Goal: Information Seeking & Learning: Compare options

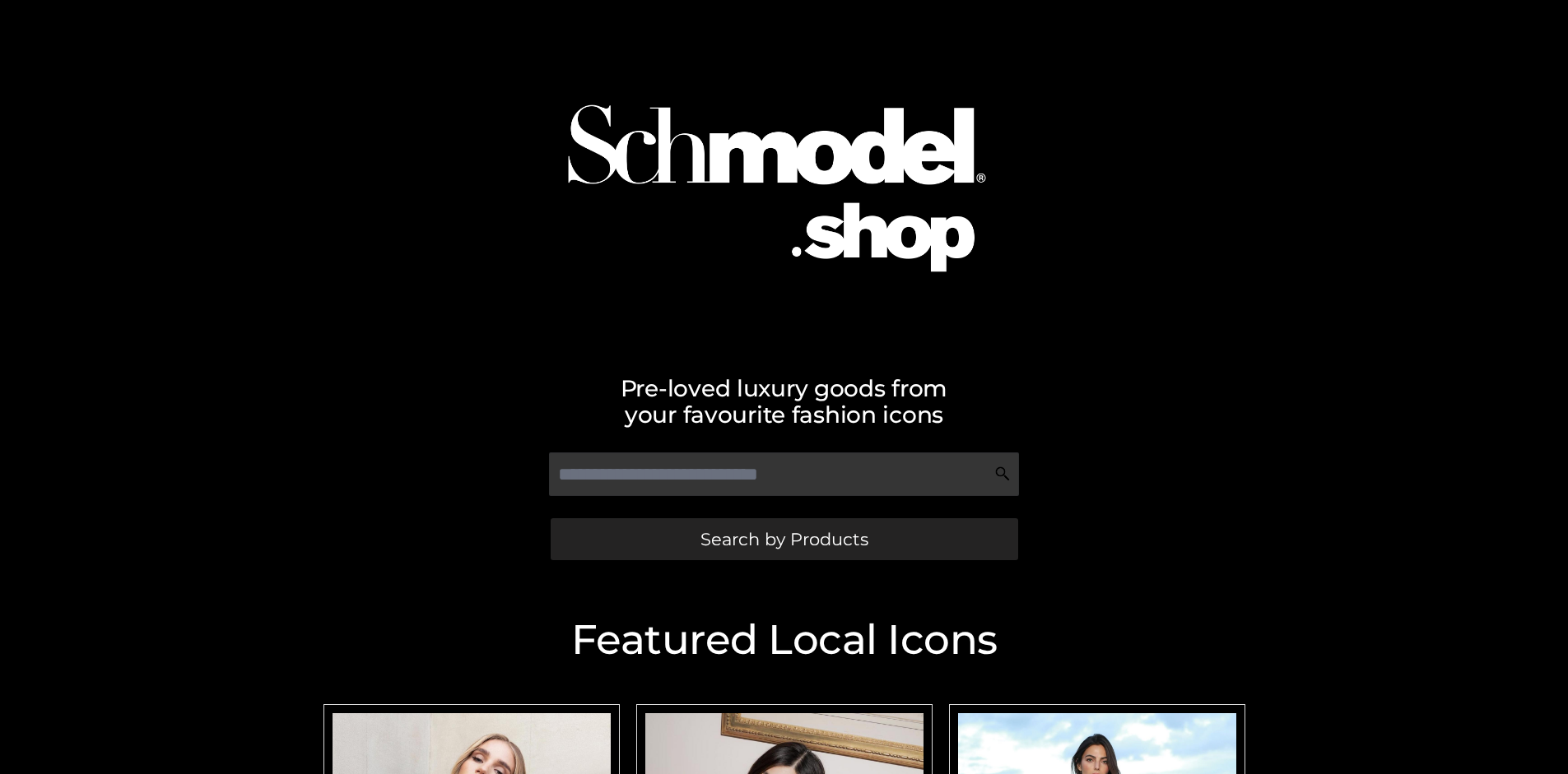
click at [784, 539] on span "Search by Products" at bounding box center [784, 539] width 167 height 18
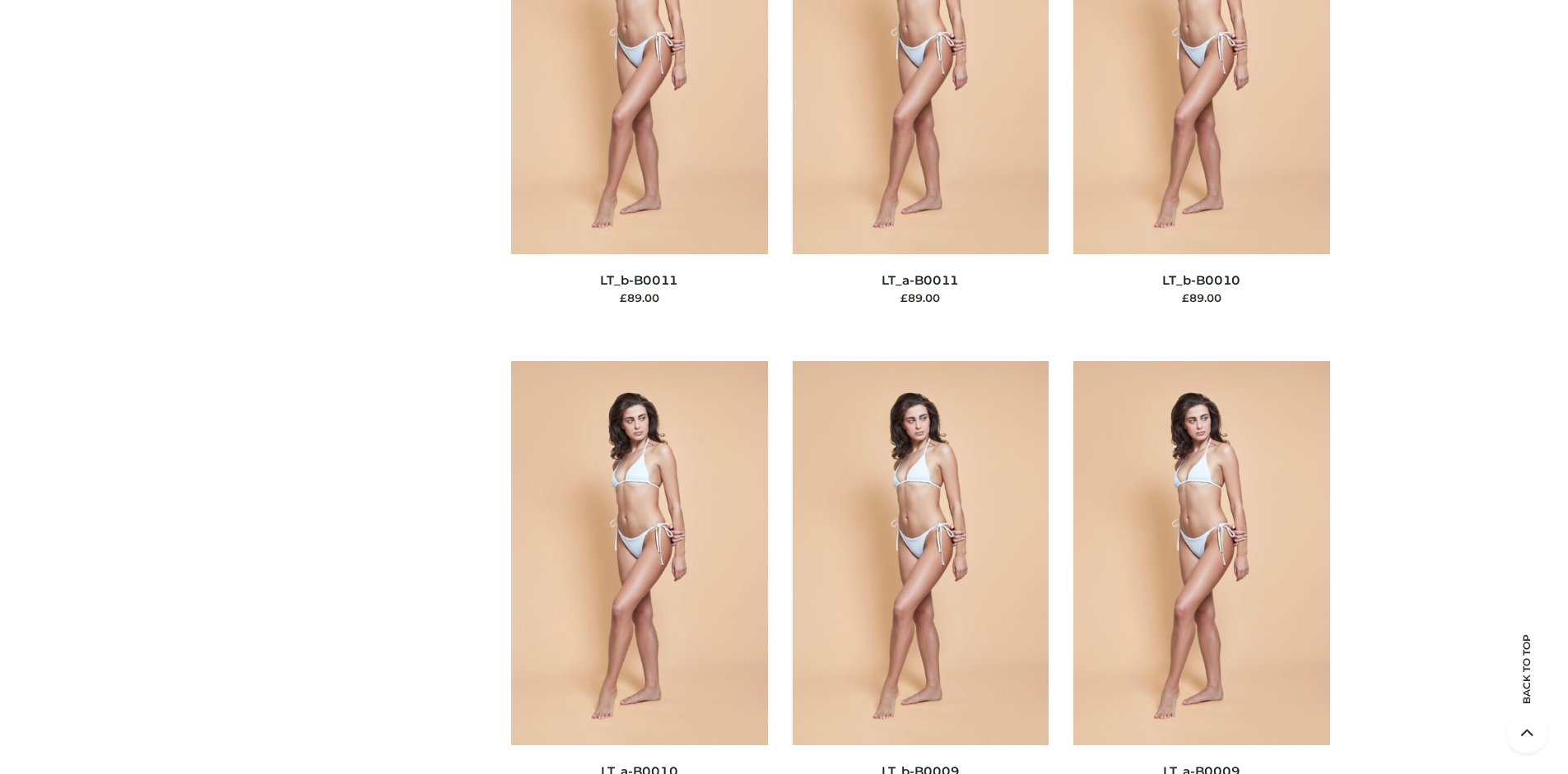
scroll to position [178, 0]
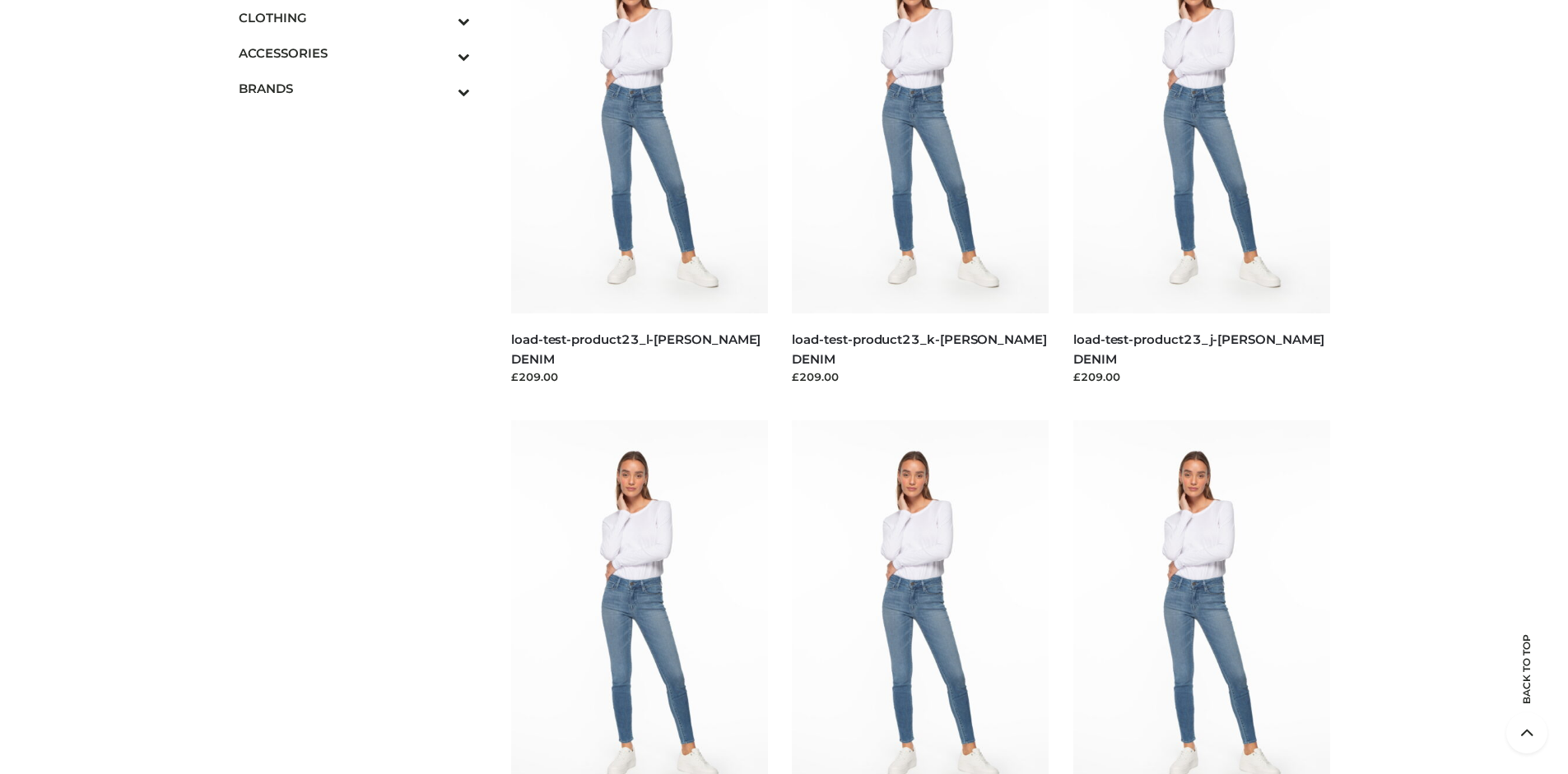
click at [441, 18] on icon "Toggle Submenu" at bounding box center [377, 20] width 184 height 18
click at [362, 123] on span "BOTTOMS" at bounding box center [363, 124] width 216 height 18
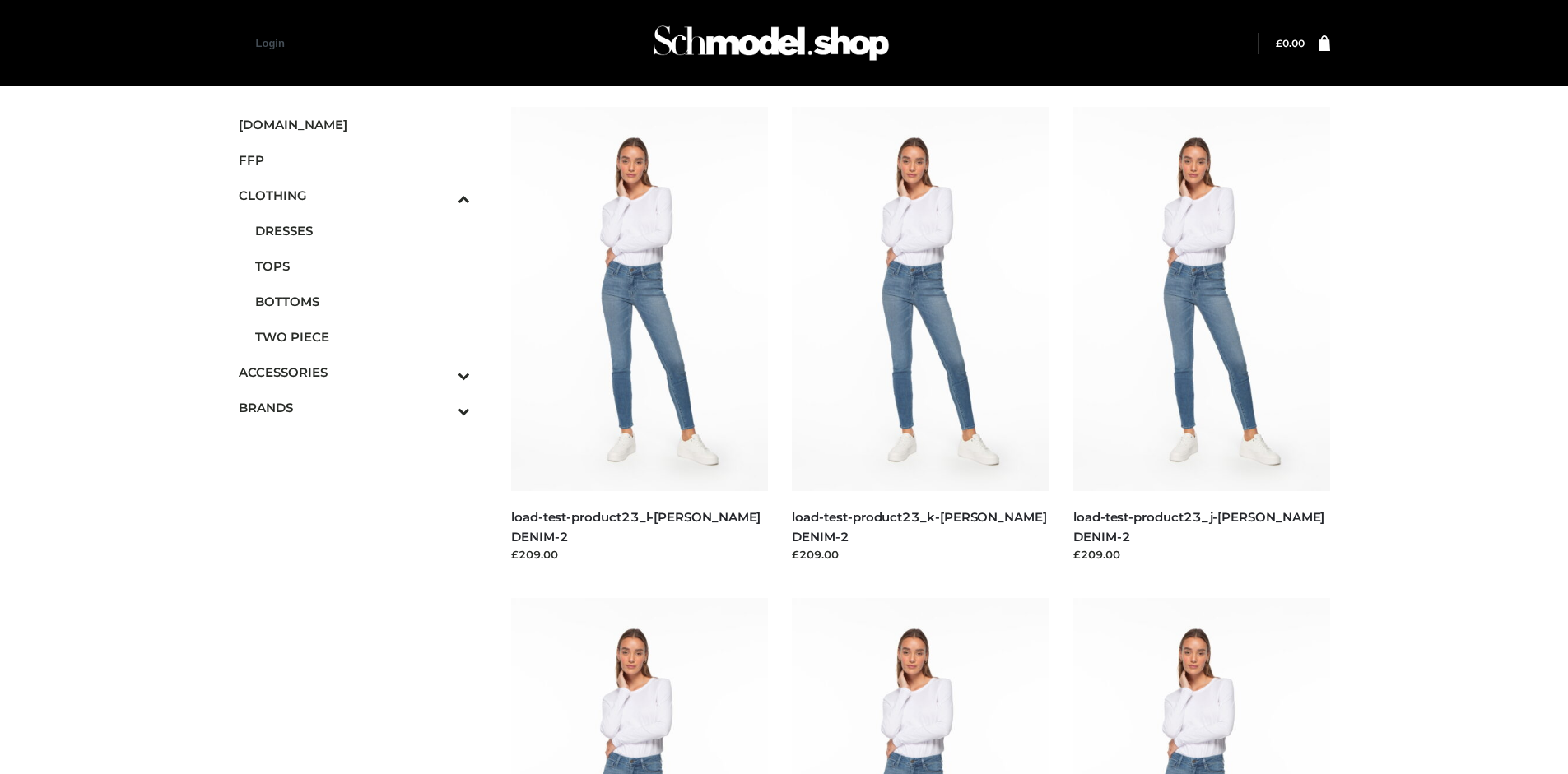
scroll to position [774, 0]
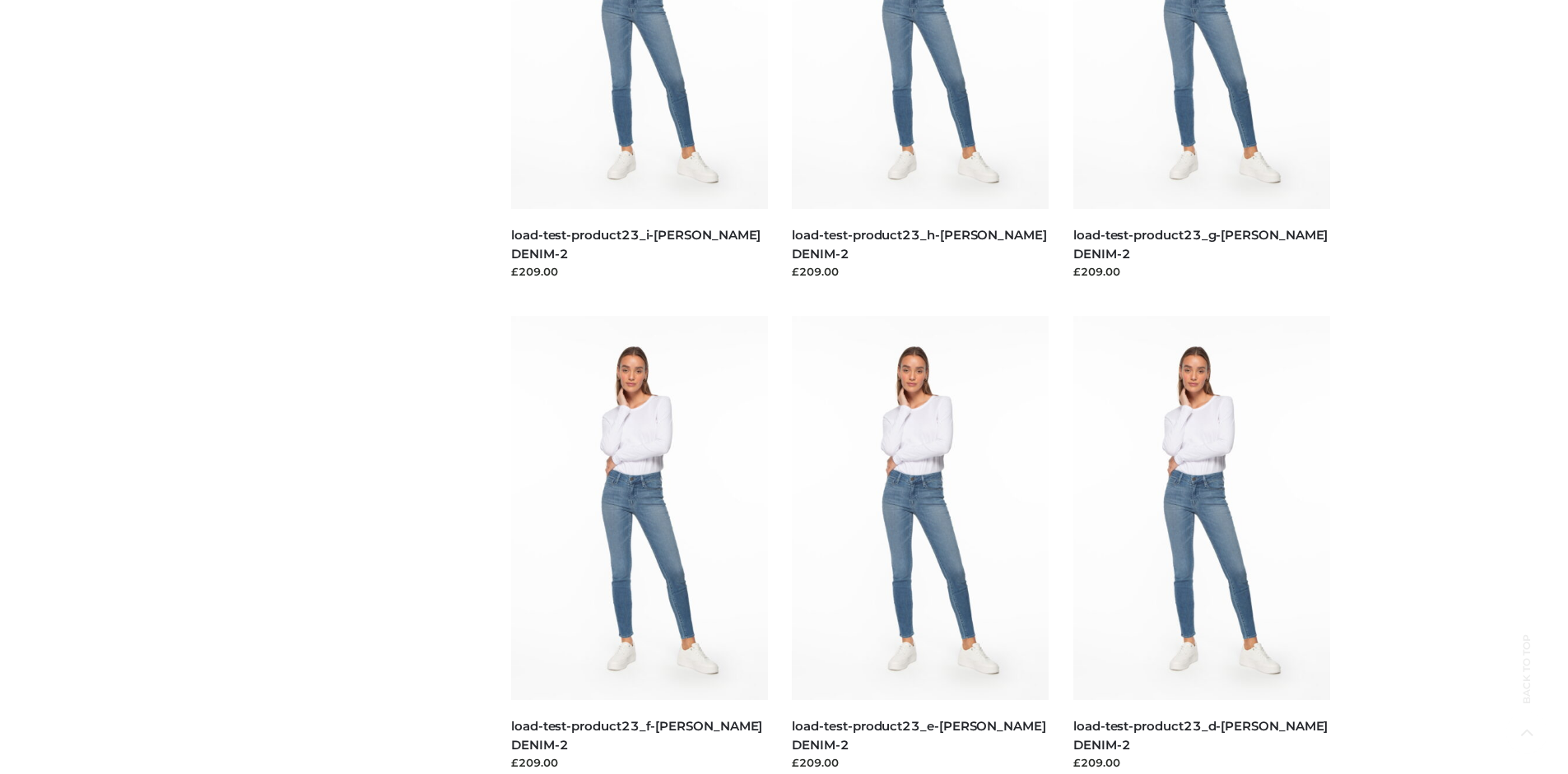
click at [638, 545] on img at bounding box center [639, 508] width 257 height 384
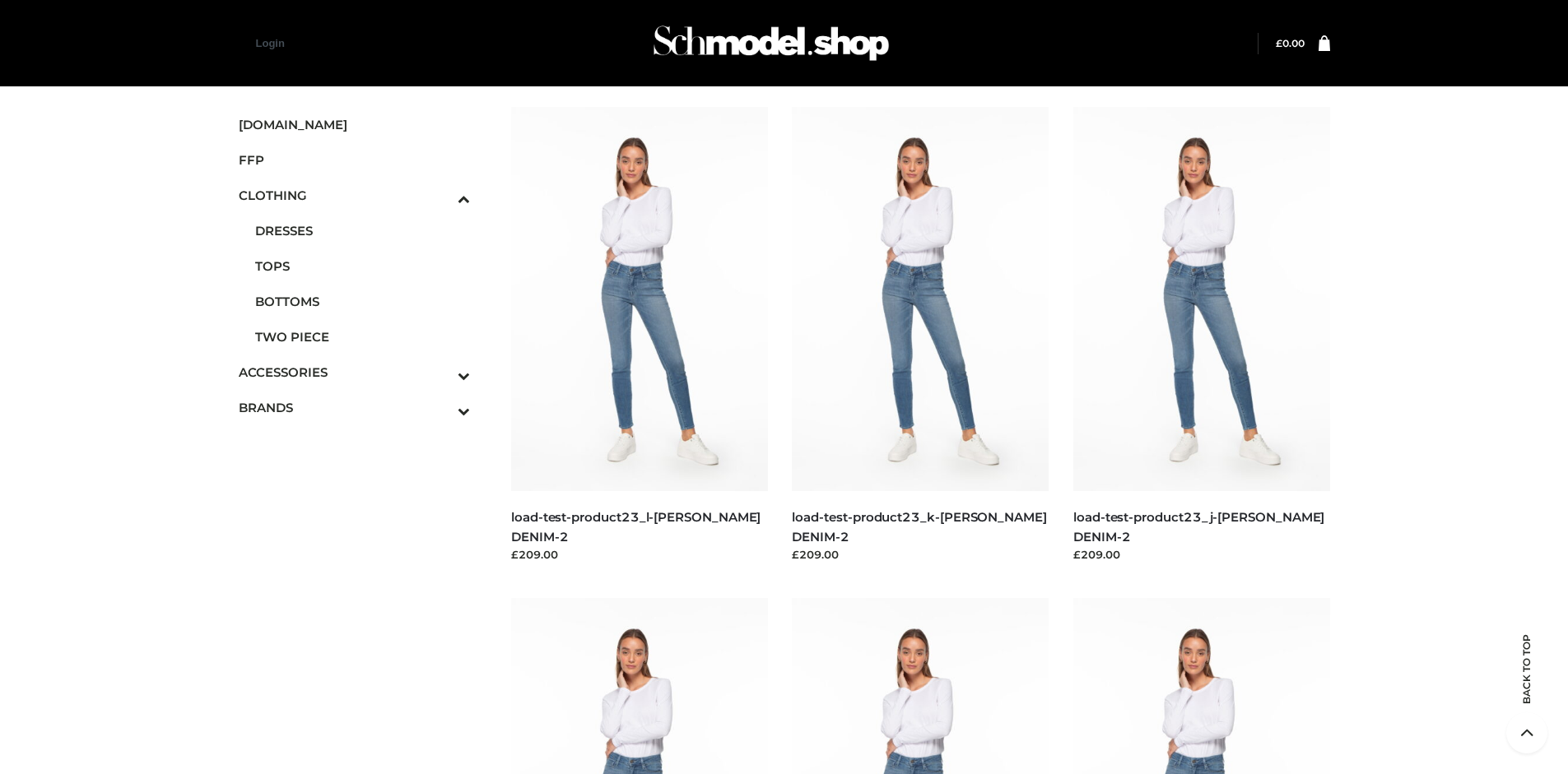
click at [1201, 336] on img at bounding box center [1202, 299] width 257 height 384
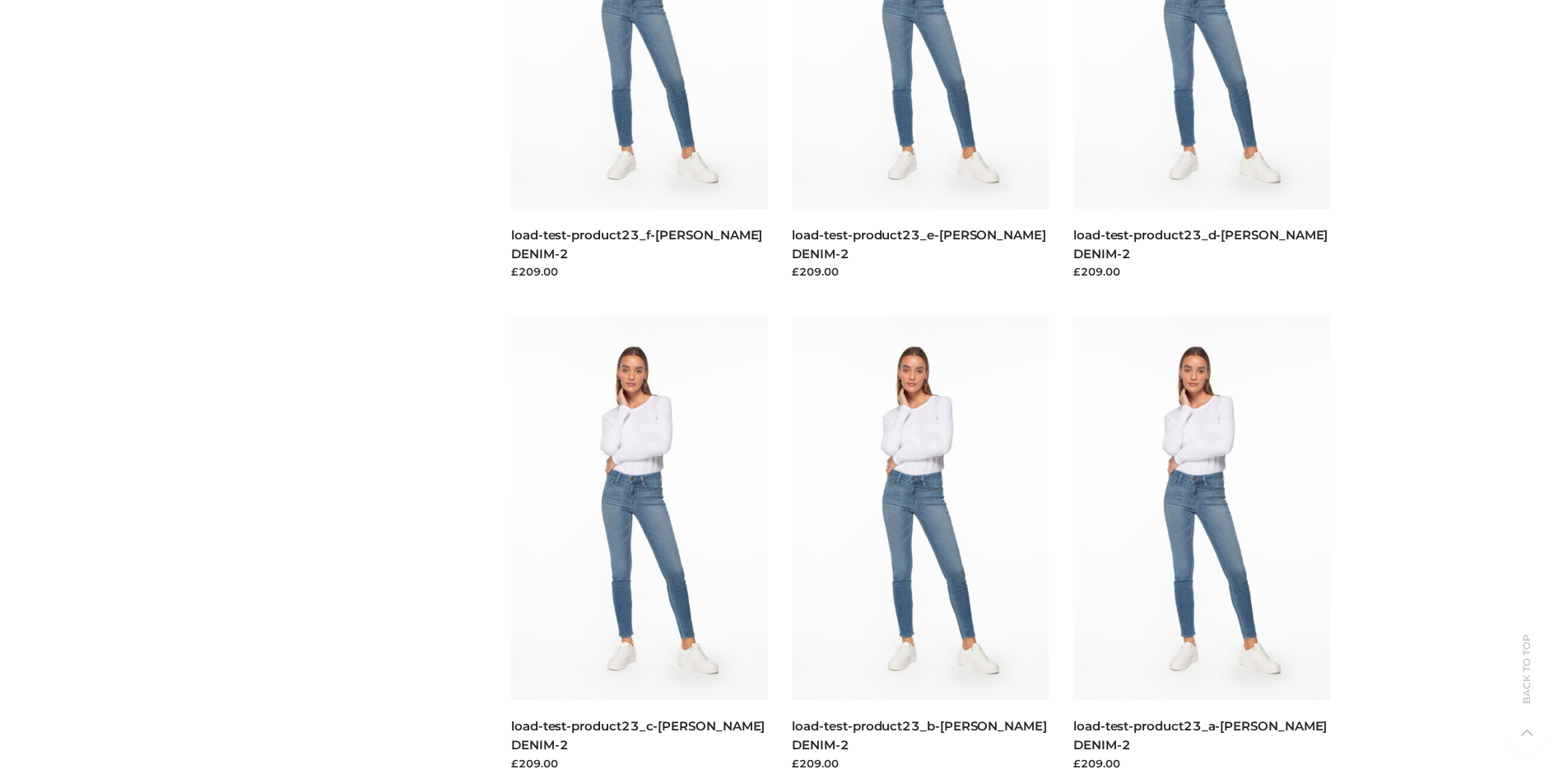
click at [920, 545] on img at bounding box center [920, 508] width 257 height 384
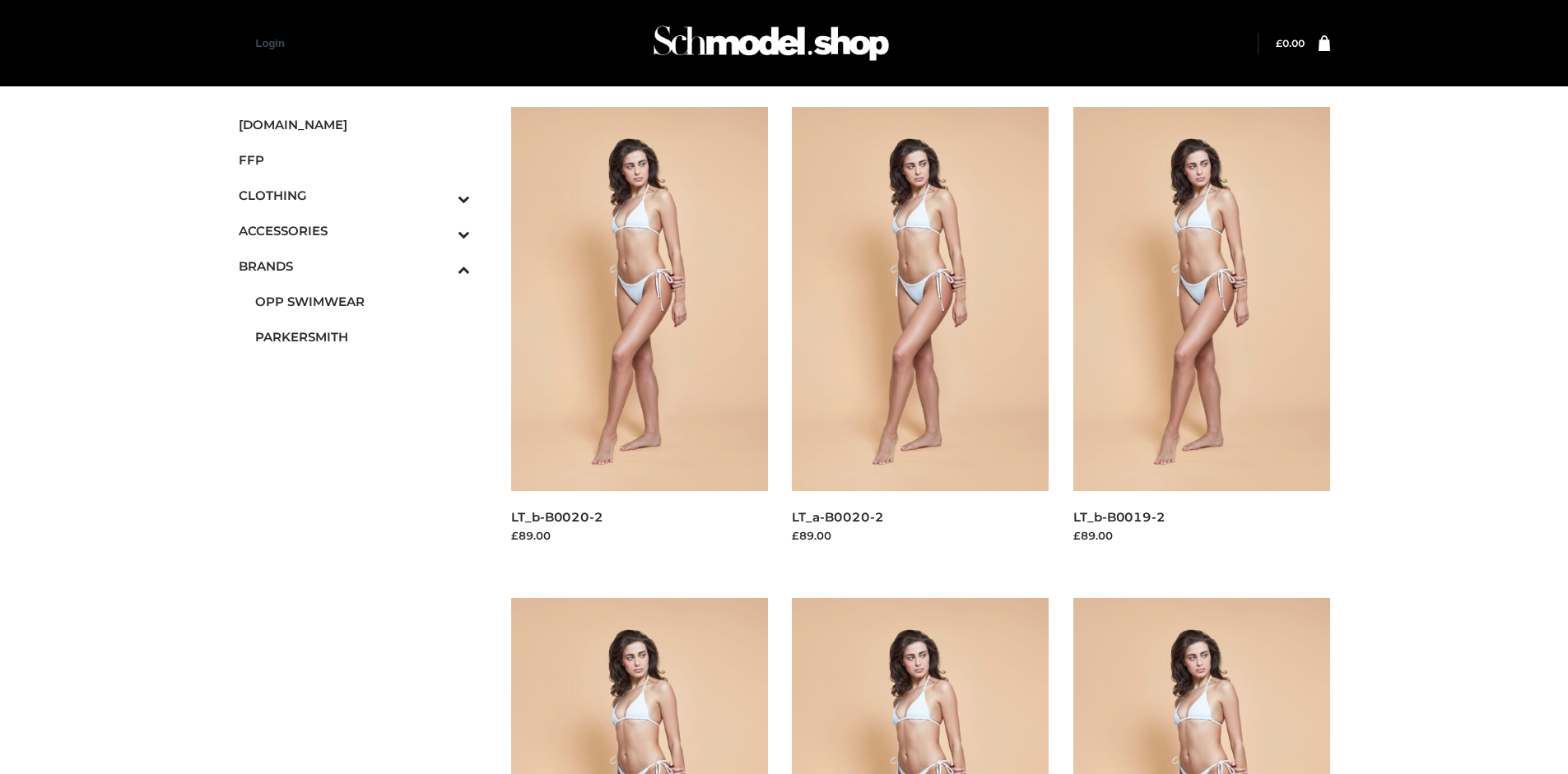
scroll to position [1265, 0]
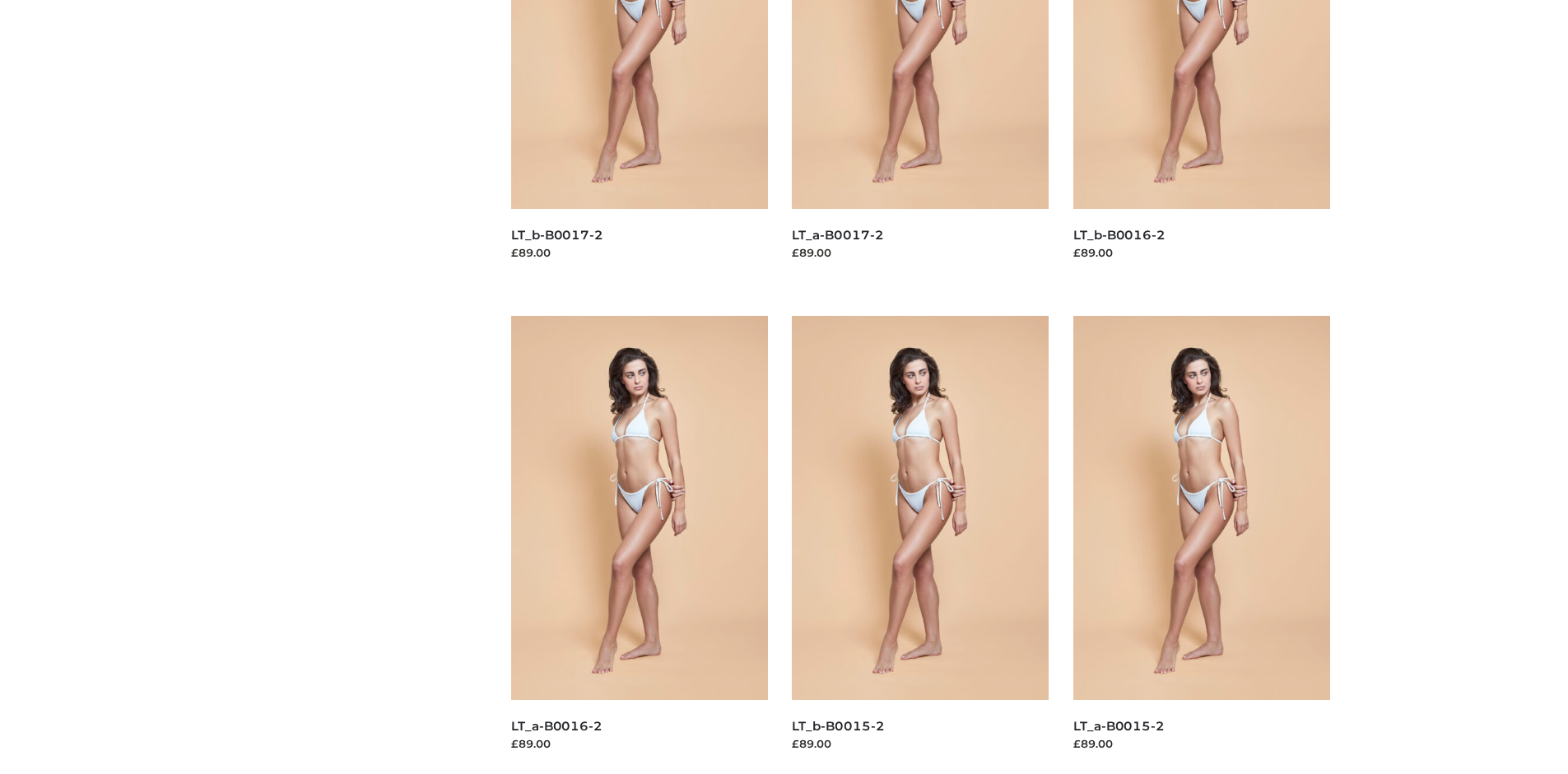
click at [920, 545] on img at bounding box center [920, 508] width 257 height 384
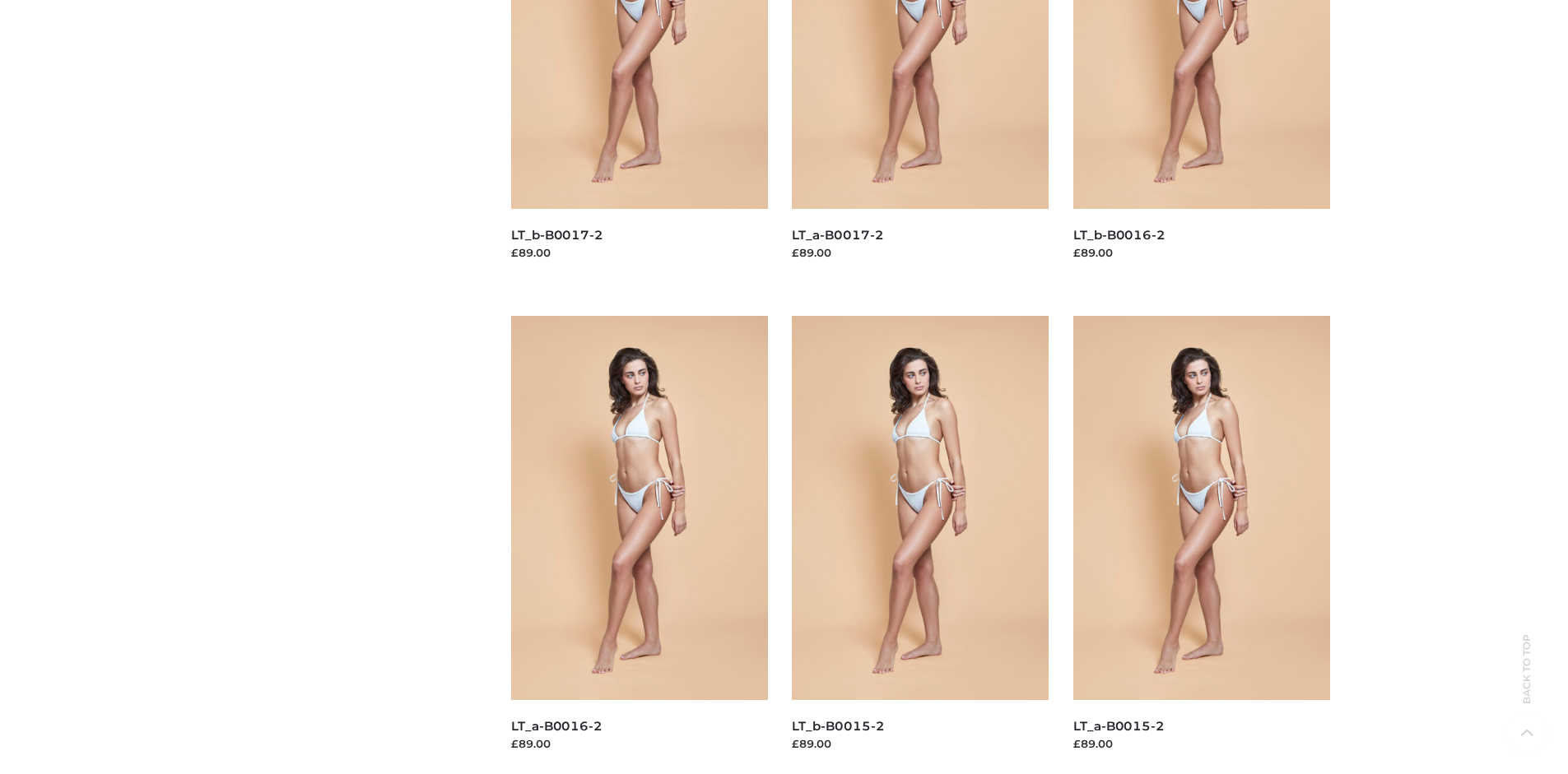
click at [1201, 545] on img at bounding box center [1202, 508] width 257 height 384
click at [920, 545] on img at bounding box center [920, 508] width 257 height 384
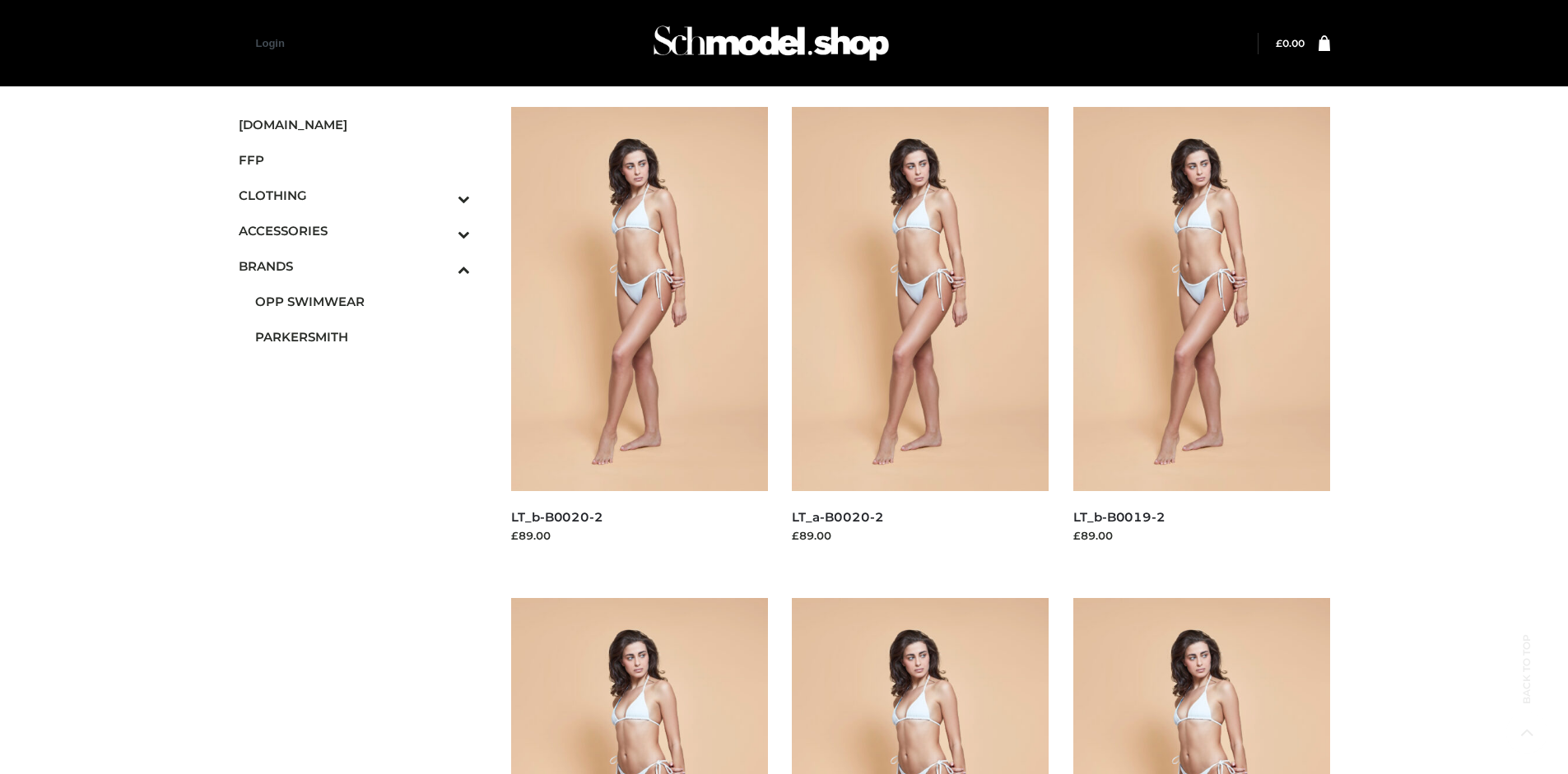
click at [353, 160] on span "FFP" at bounding box center [354, 160] width 232 height 18
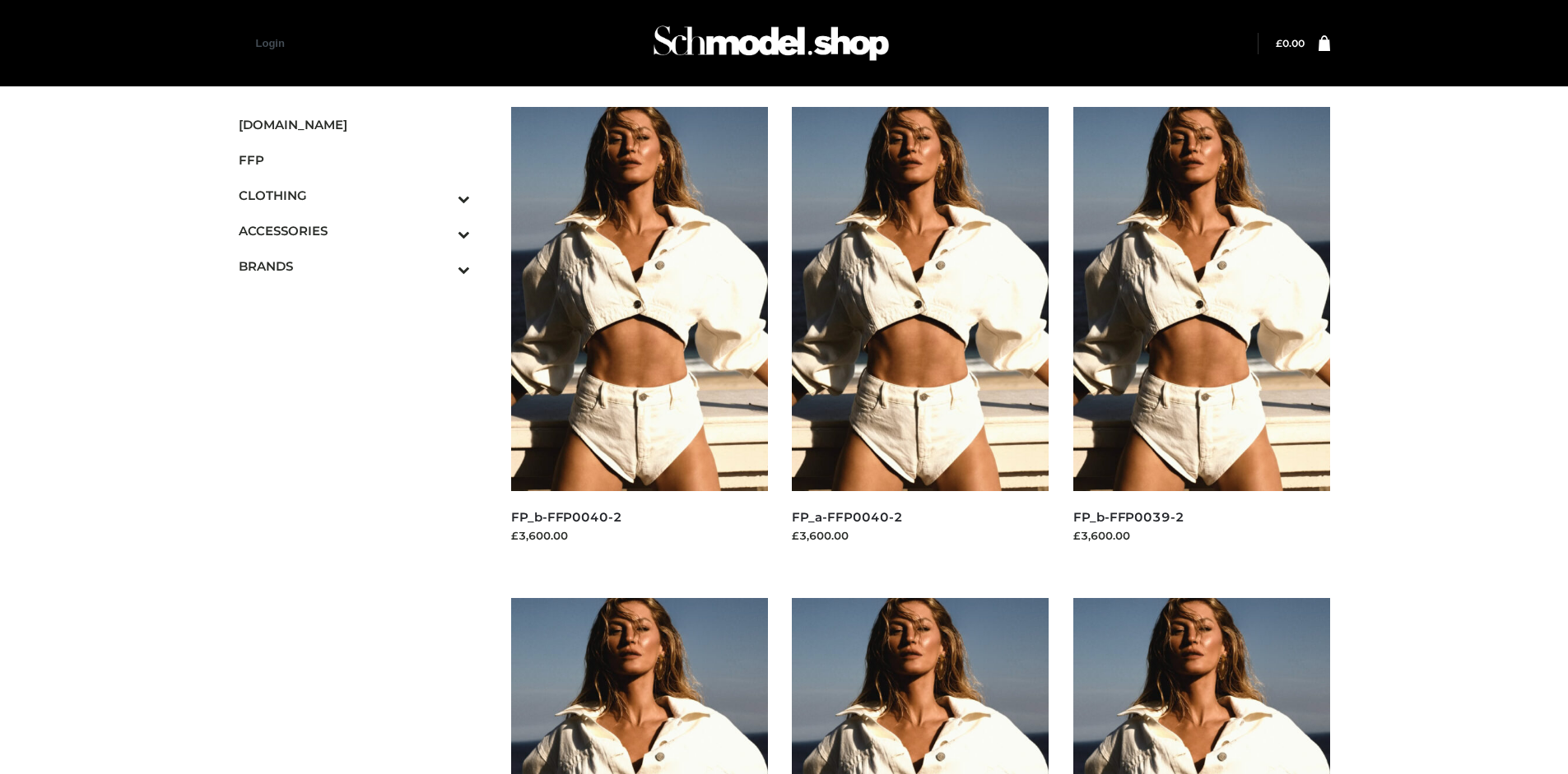
click at [1201, 336] on img at bounding box center [1202, 299] width 257 height 384
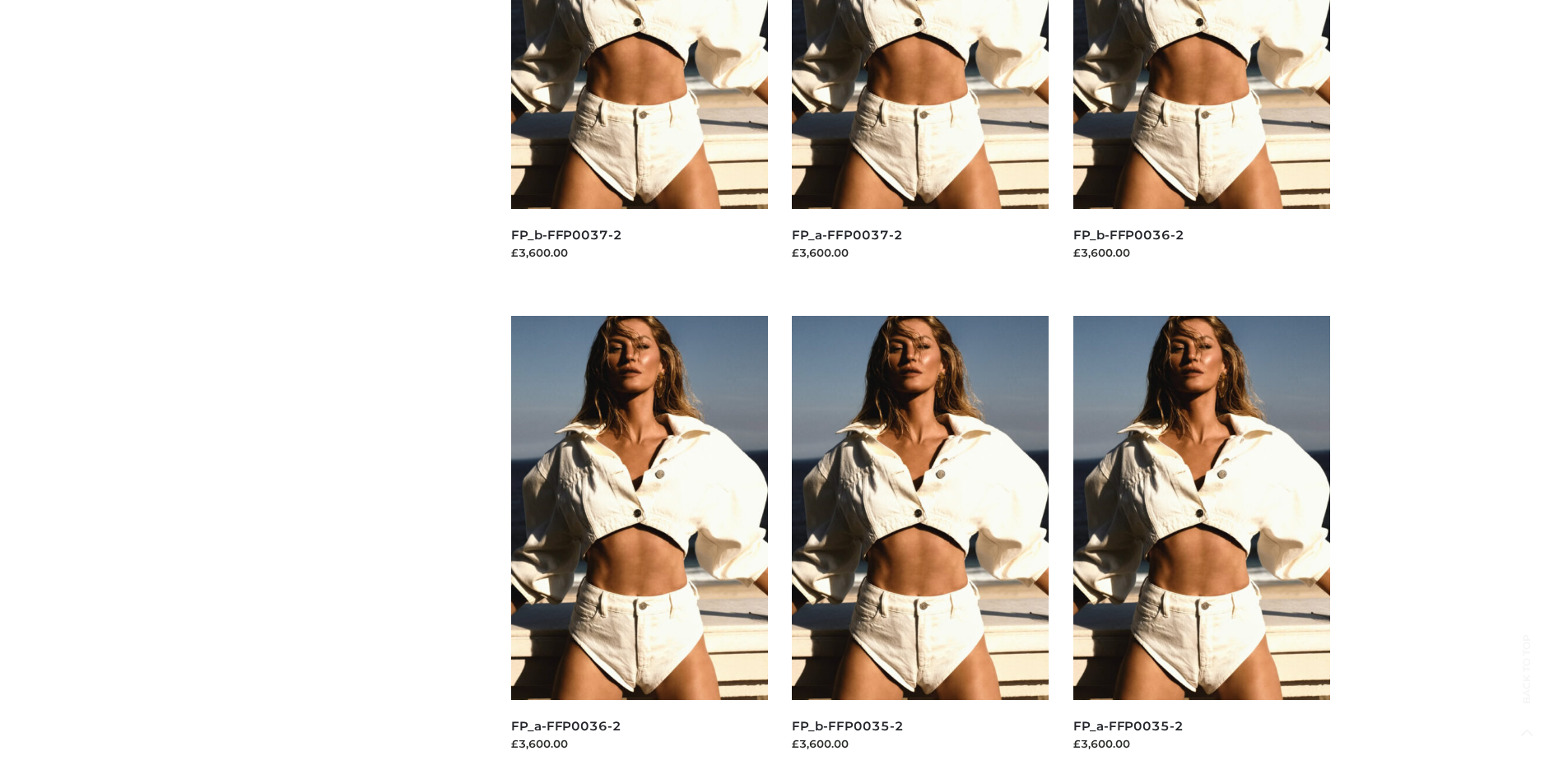
click at [1201, 545] on img at bounding box center [1202, 508] width 257 height 384
click at [638, 545] on img at bounding box center [639, 508] width 257 height 384
click at [920, 545] on img at bounding box center [920, 508] width 257 height 384
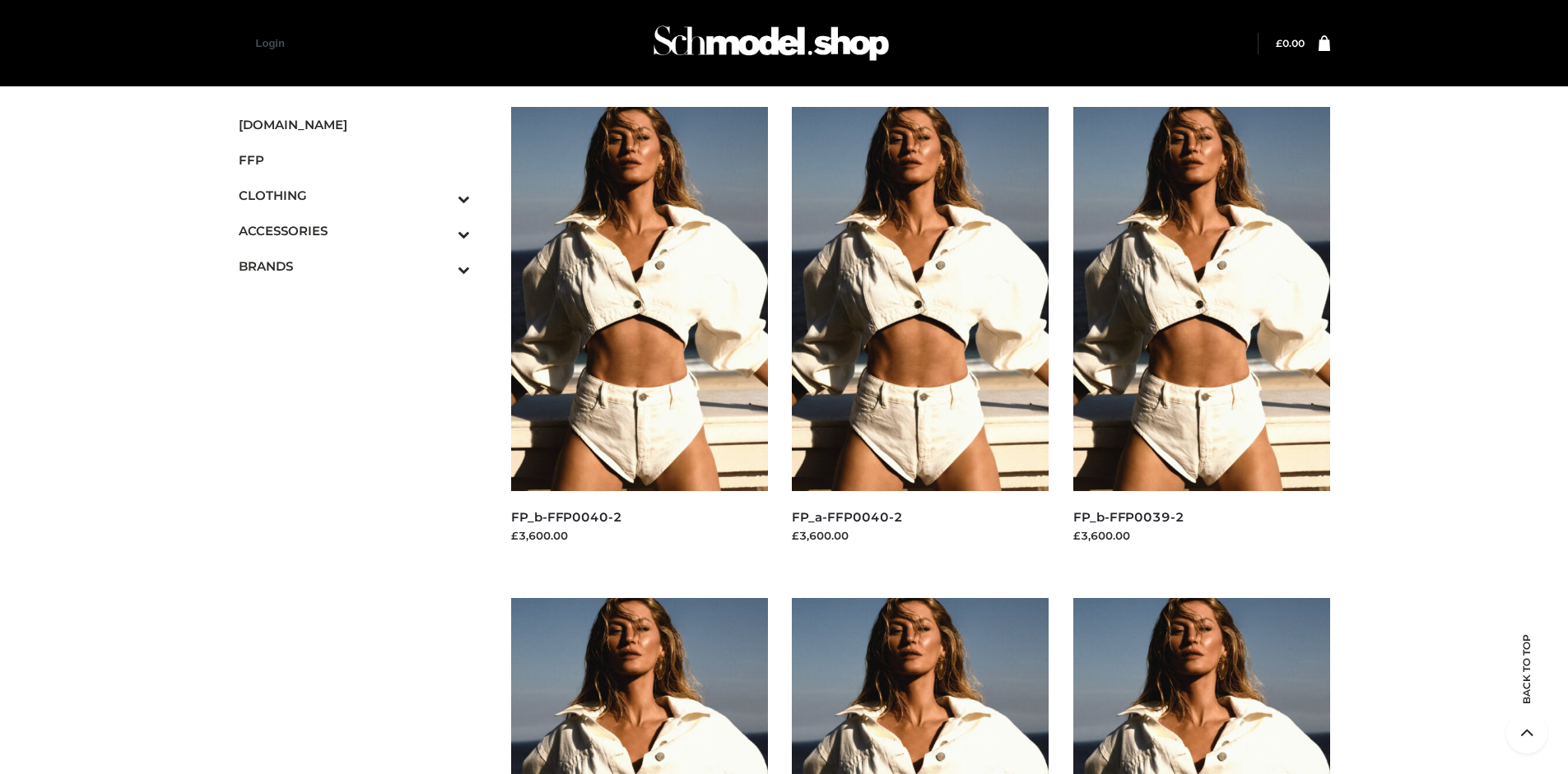
click at [441, 230] on icon "Toggle Submenu" at bounding box center [377, 234] width 184 height 18
click at [362, 301] on span "JEWELRY" at bounding box center [363, 301] width 216 height 18
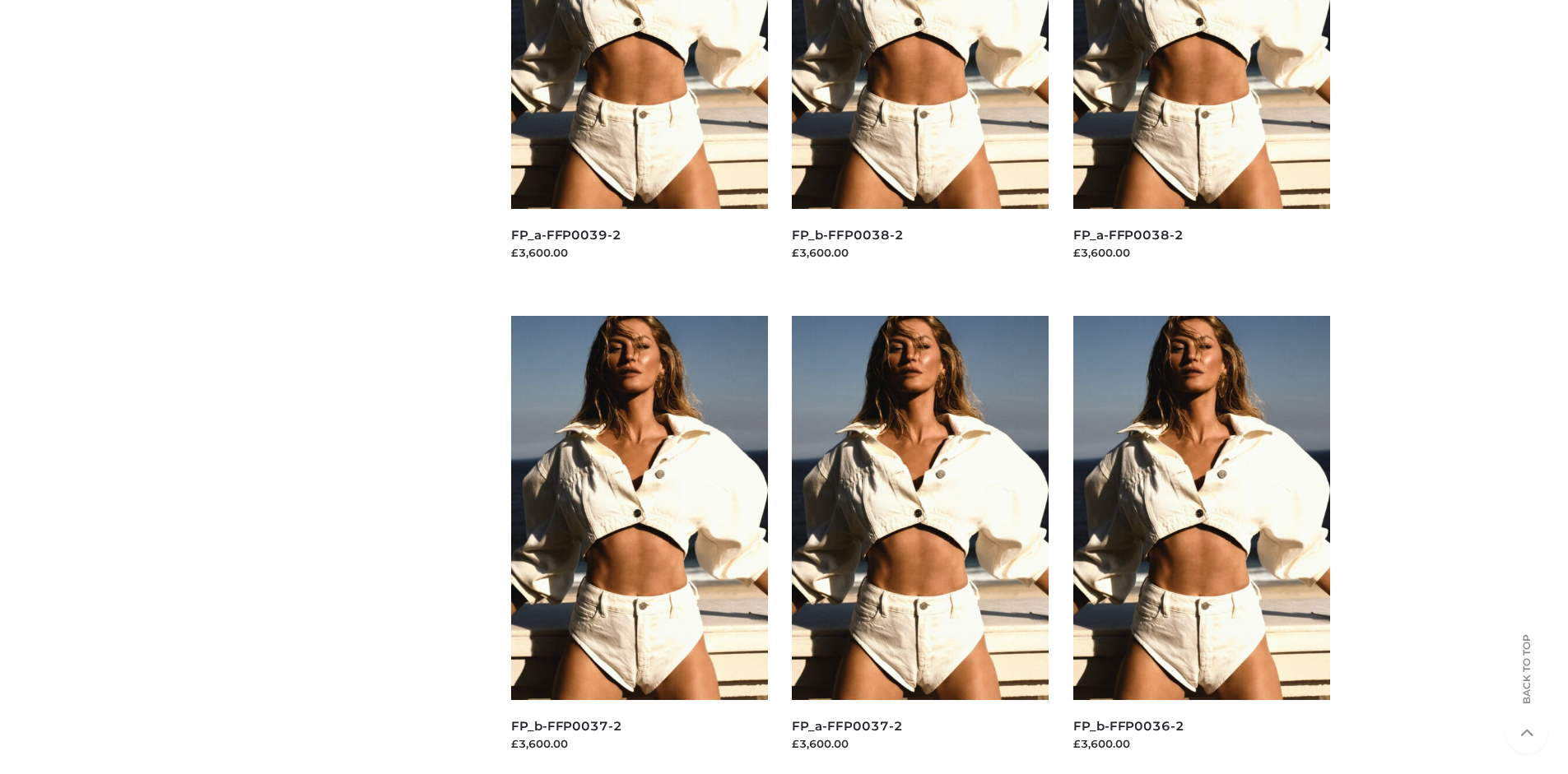
click at [1201, 545] on img at bounding box center [1202, 508] width 257 height 384
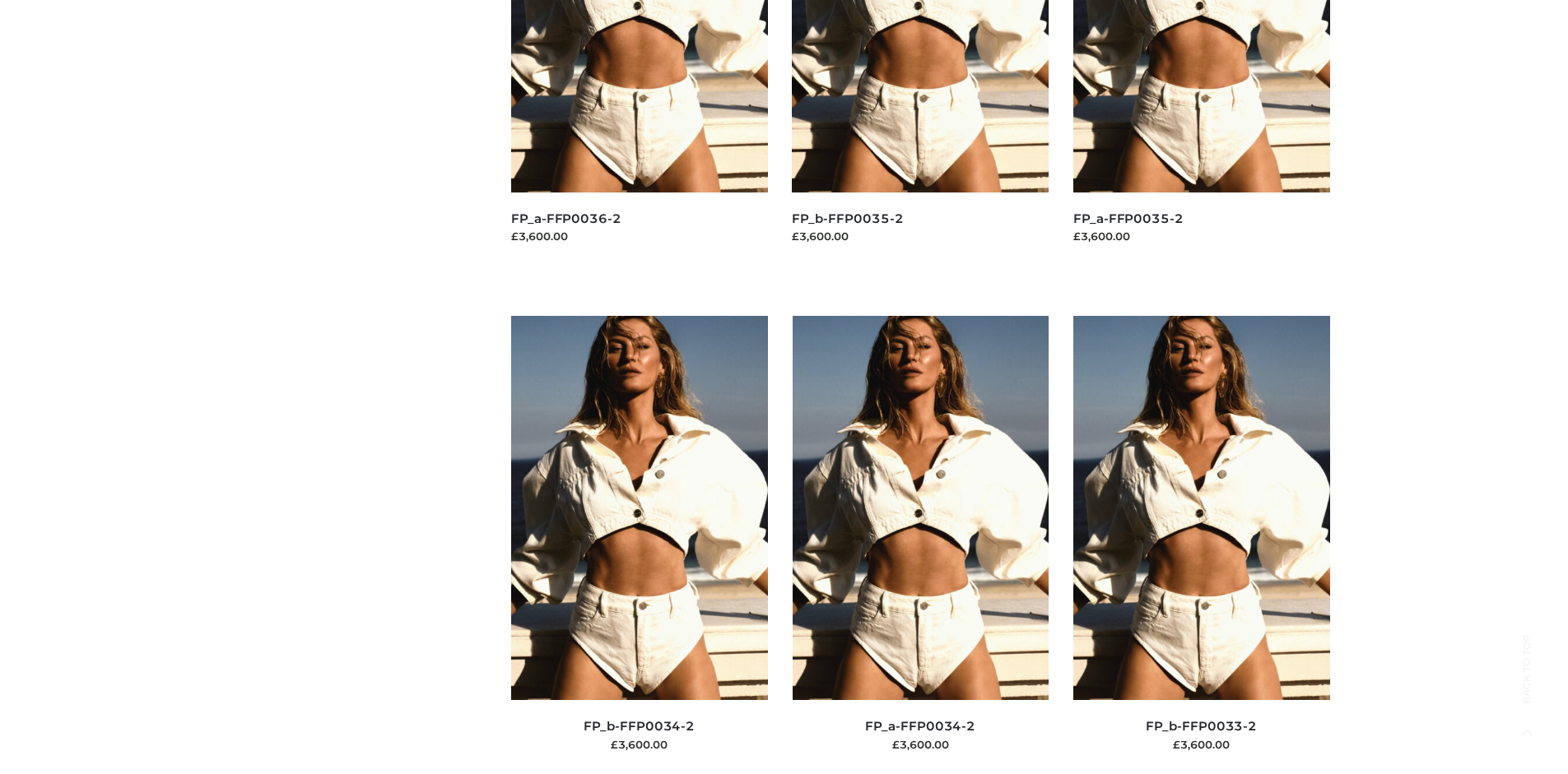
click at [1201, 545] on img at bounding box center [1202, 508] width 257 height 384
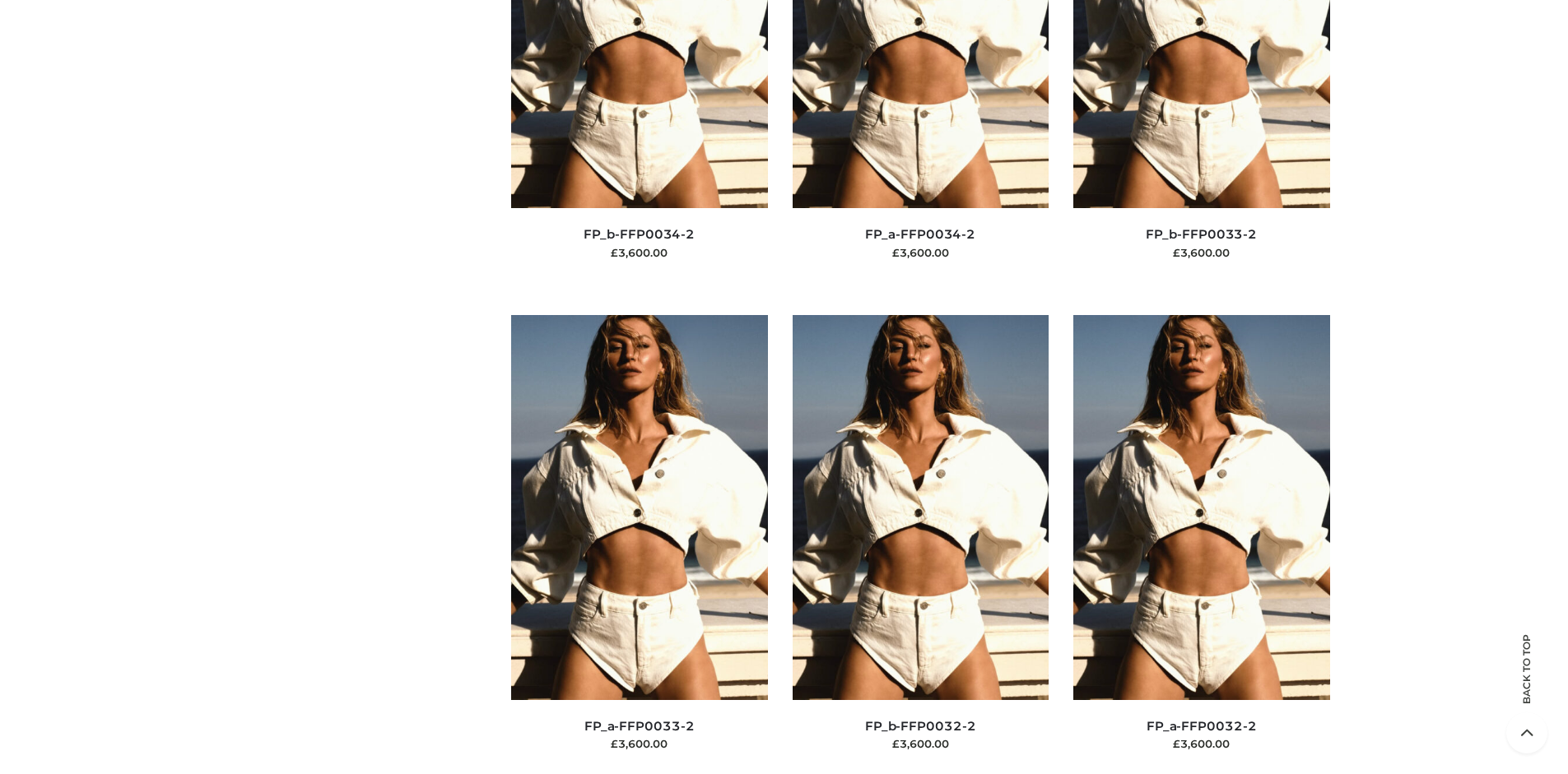
click at [1201, 544] on img at bounding box center [1202, 507] width 257 height 384
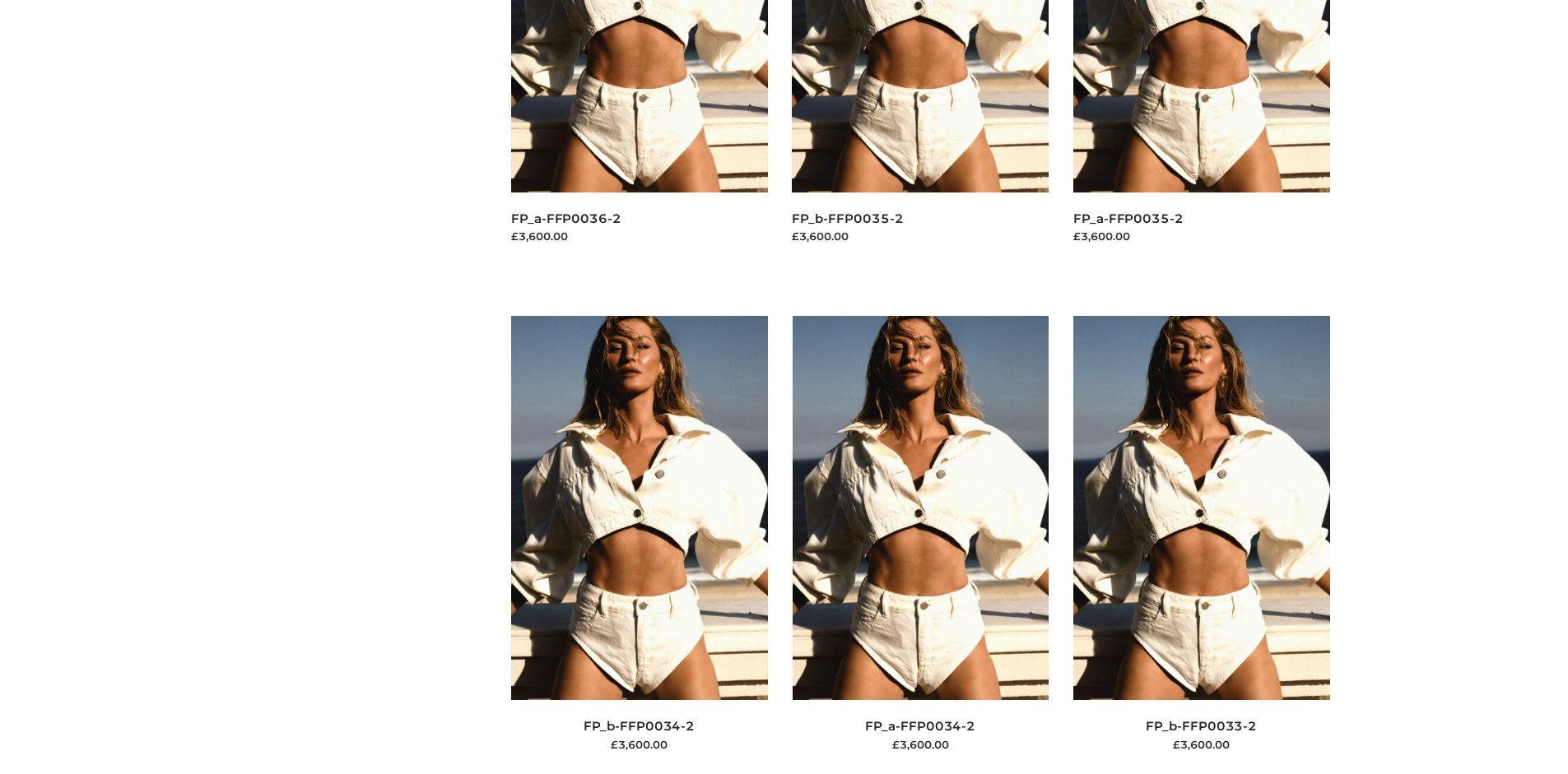
click at [638, 545] on img at bounding box center [639, 508] width 257 height 384
